Goal: Task Accomplishment & Management: Manage account settings

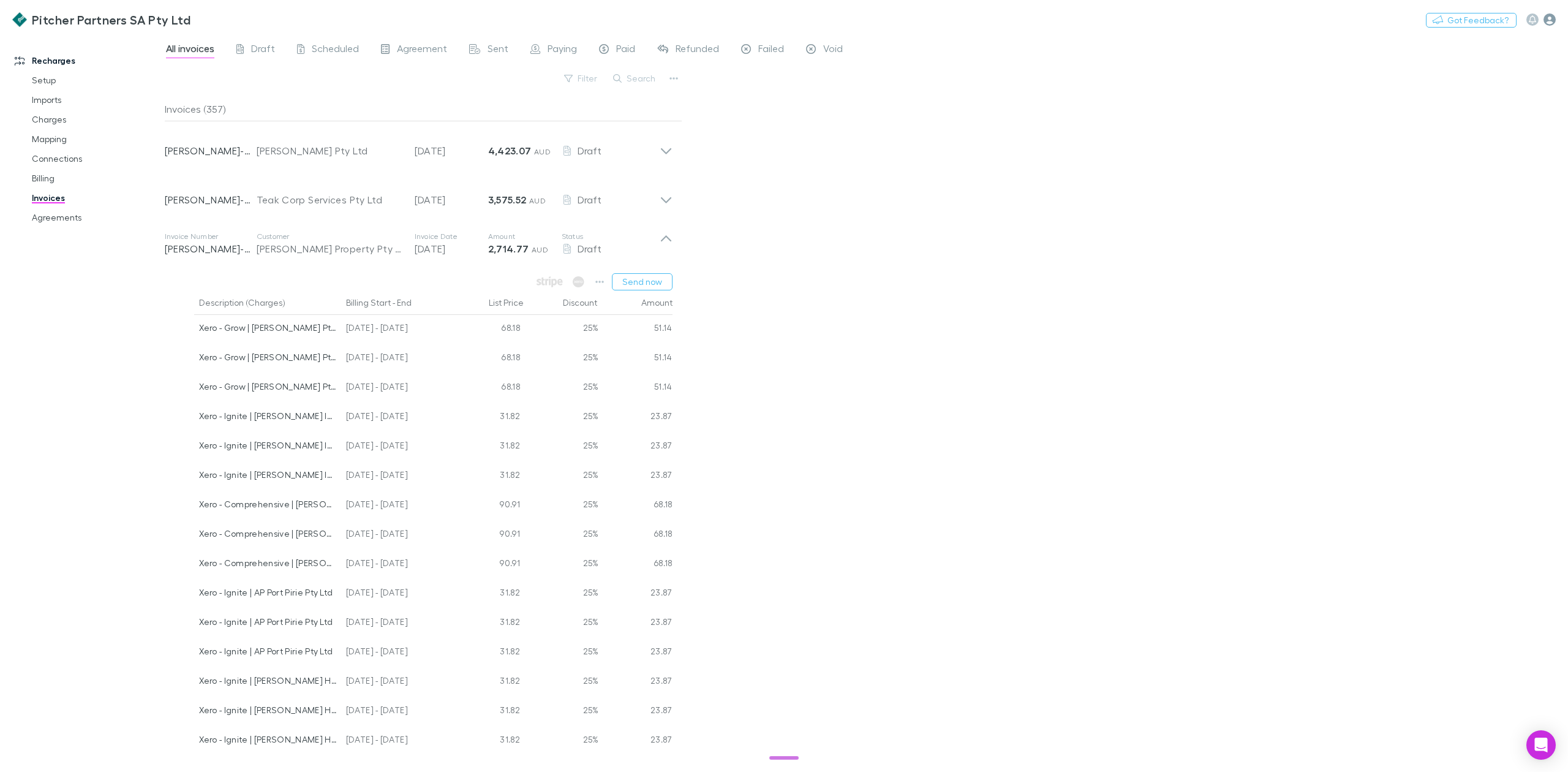
click at [1552, 23] on icon "button" at bounding box center [1549, 19] width 12 height 12
click at [1429, 324] on span "Logout" at bounding box center [1472, 327] width 149 height 15
